Goal: Information Seeking & Learning: Learn about a topic

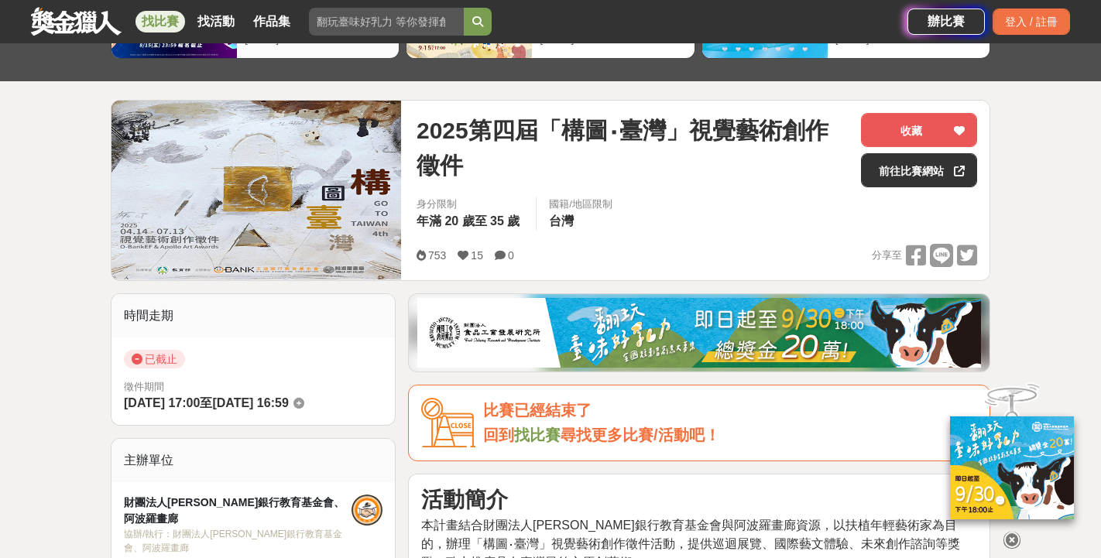
scroll to position [100, 0]
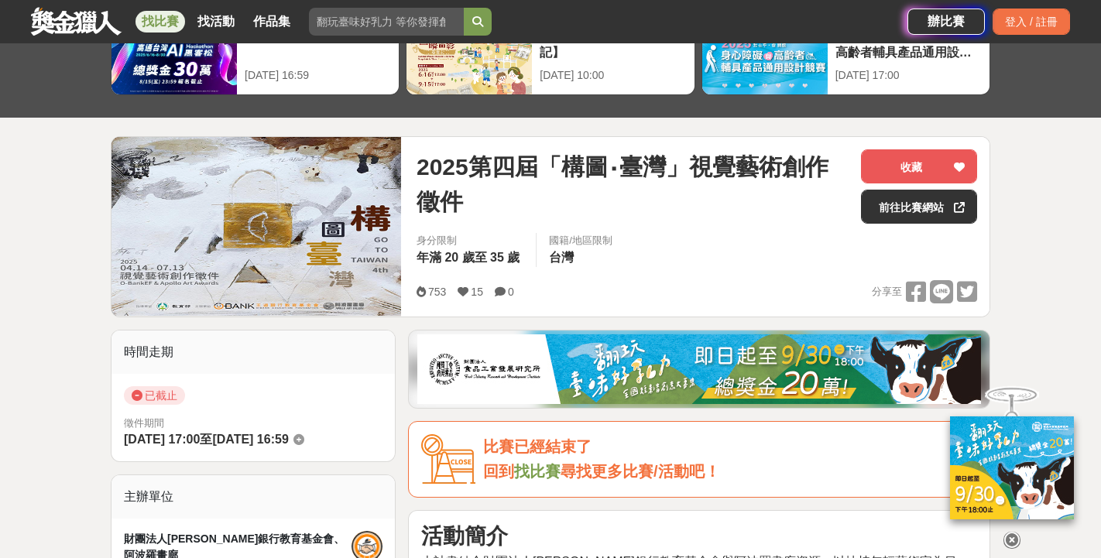
click at [173, 10] on div "找比賽 找活動 作品集" at bounding box center [218, 21] width 167 height 43
click at [168, 25] on link "找比賽" at bounding box center [160, 22] width 50 height 22
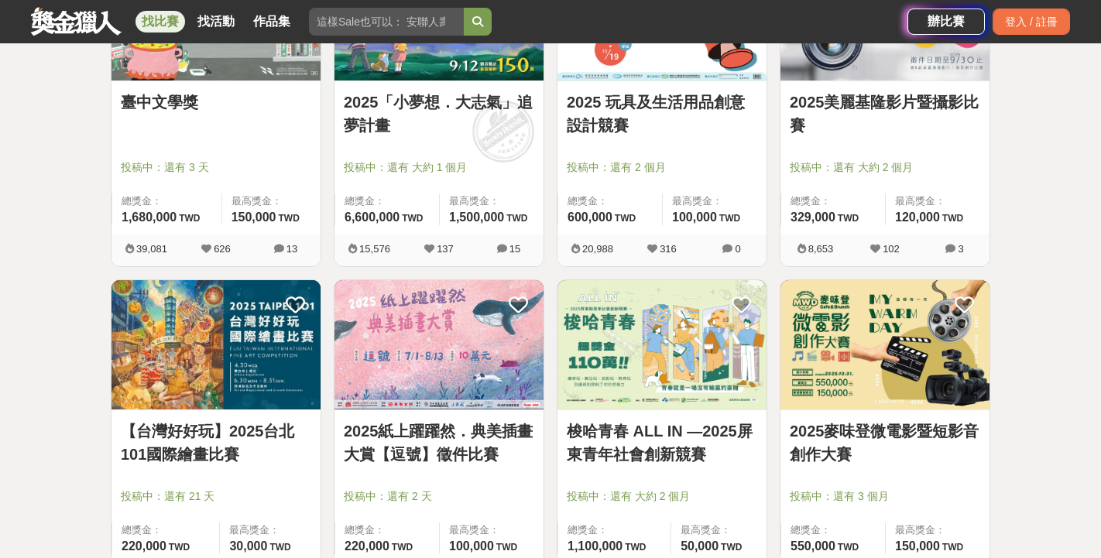
scroll to position [1049, 0]
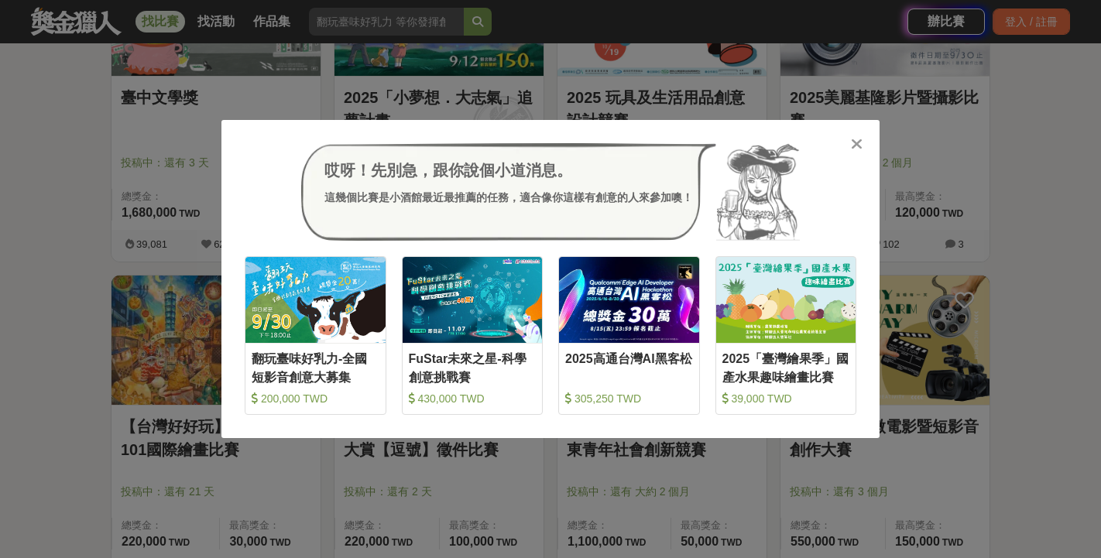
click at [849, 142] on div at bounding box center [855, 142] width 15 height 15
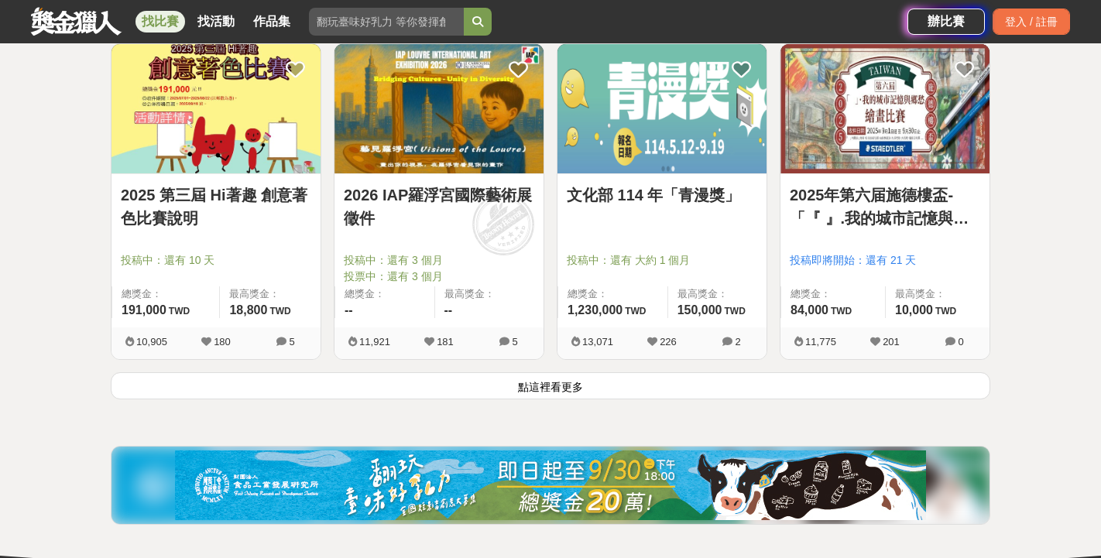
scroll to position [1926, 0]
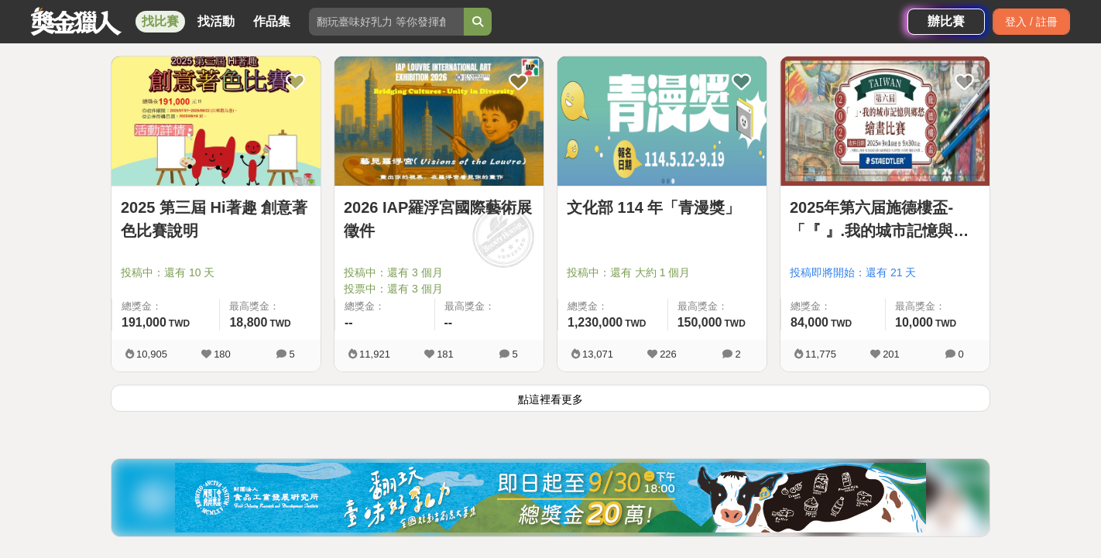
click at [899, 404] on button "點這裡看更多" at bounding box center [550, 398] width 879 height 27
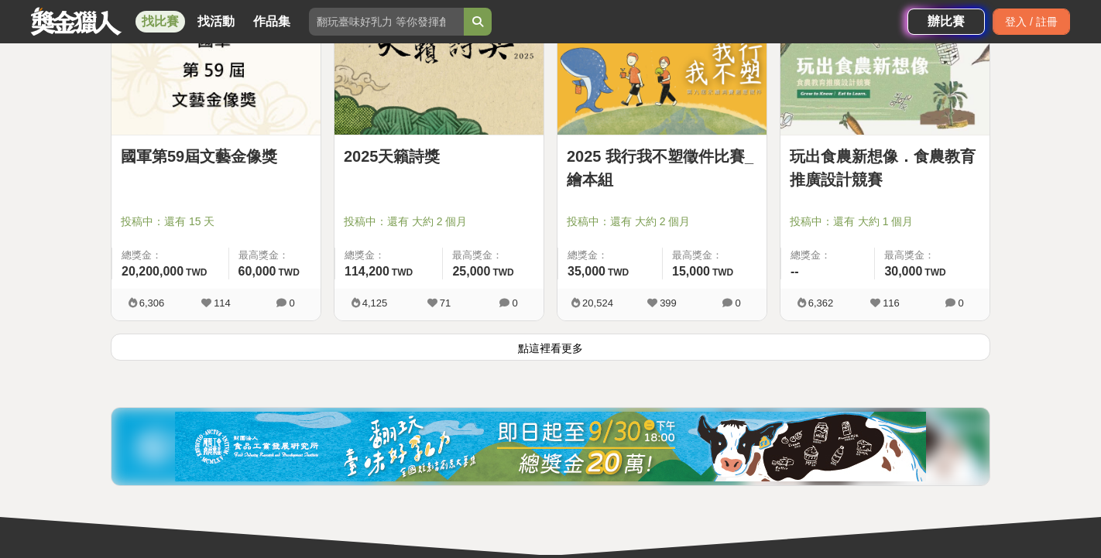
scroll to position [3969, 0]
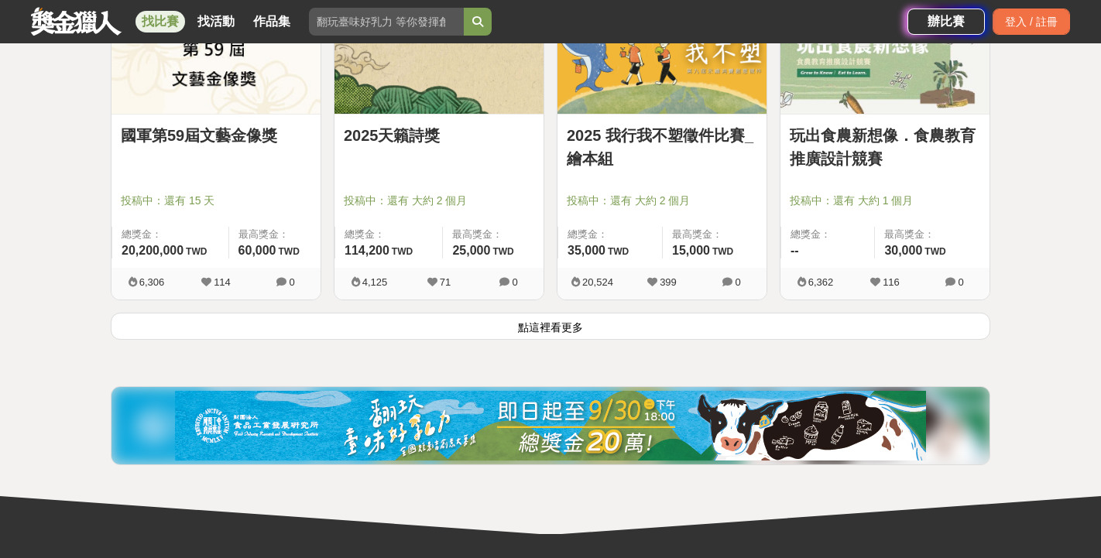
click at [763, 333] on button "點這裡看更多" at bounding box center [550, 326] width 879 height 27
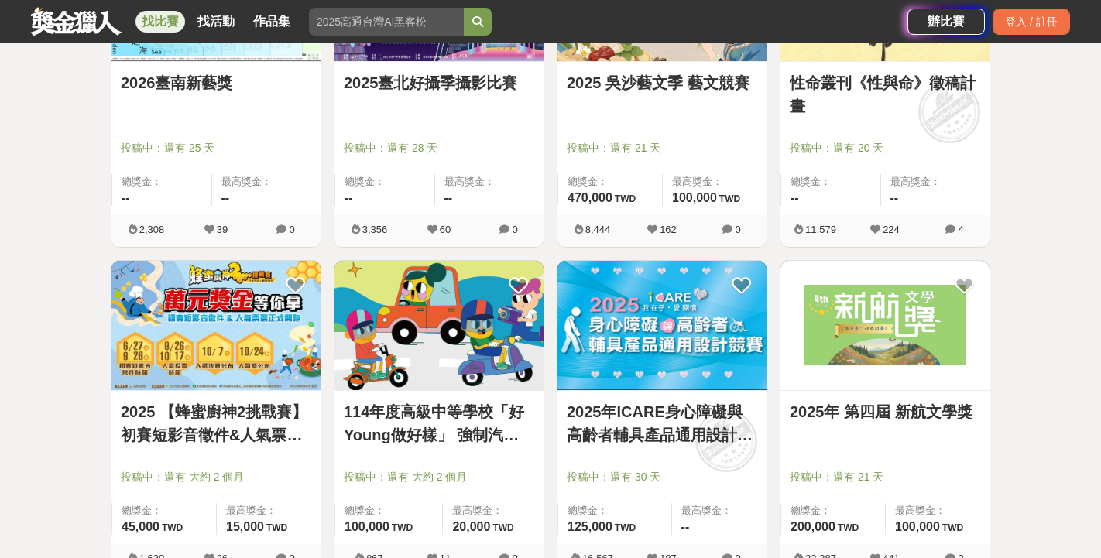
scroll to position [5673, 0]
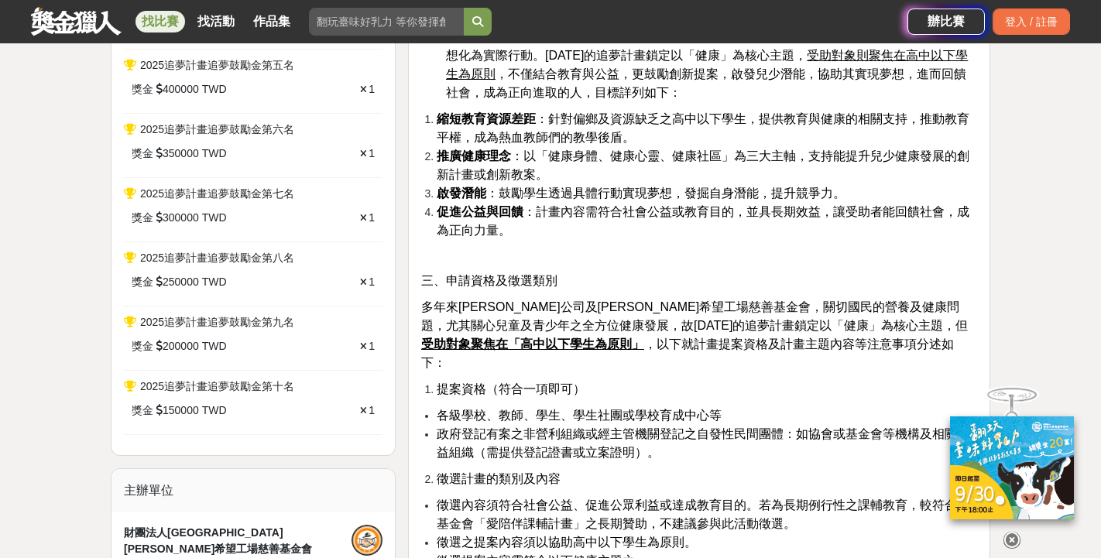
scroll to position [694, 0]
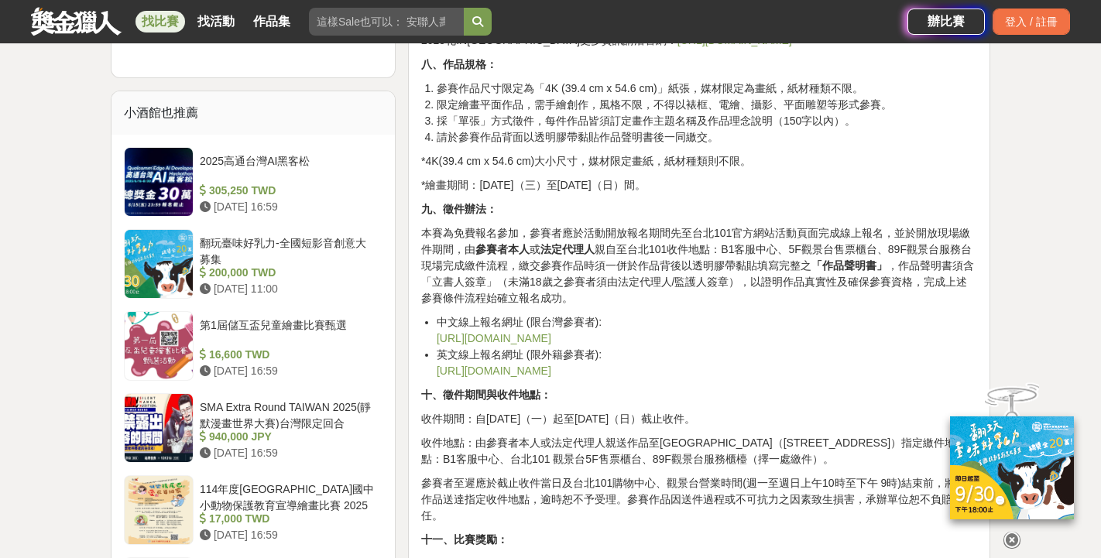
scroll to position [1805, 0]
